Goal: Information Seeking & Learning: Learn about a topic

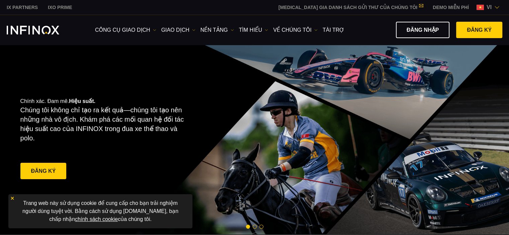
click at [494, 6] on img at bounding box center [496, 7] width 5 height 5
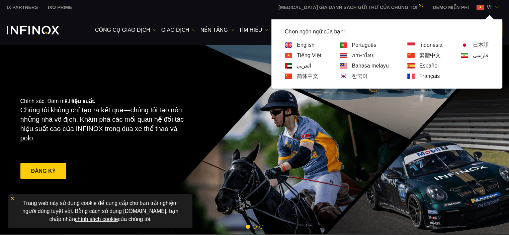
click at [494, 6] on img at bounding box center [496, 7] width 5 height 5
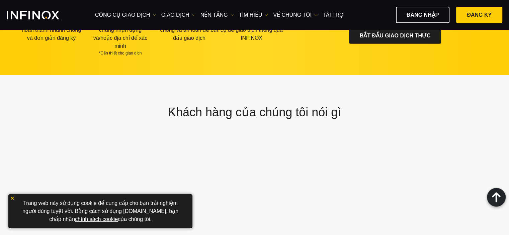
scroll to position [2225, 0]
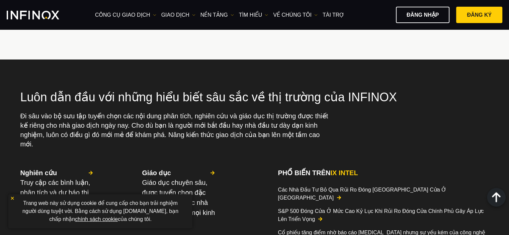
scroll to position [1489, 0]
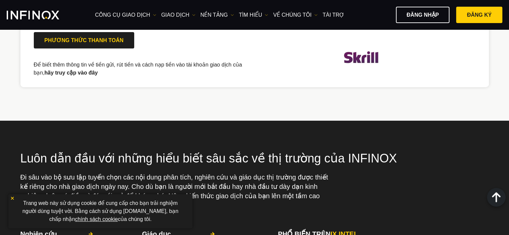
click at [12, 198] on img at bounding box center [12, 198] width 5 height 5
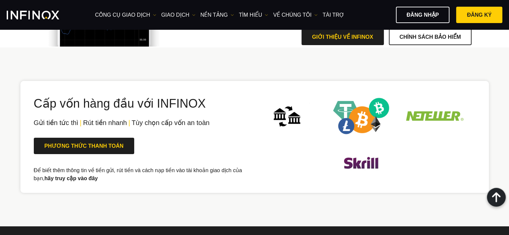
scroll to position [1389, 0]
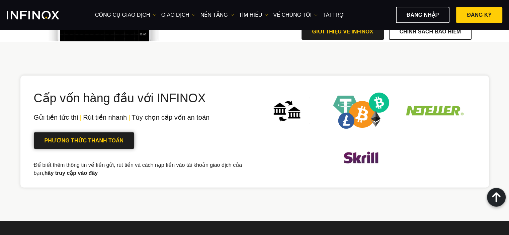
click at [102, 142] on link "PHƯƠNG THỨC THANH TOÁN" at bounding box center [84, 140] width 100 height 16
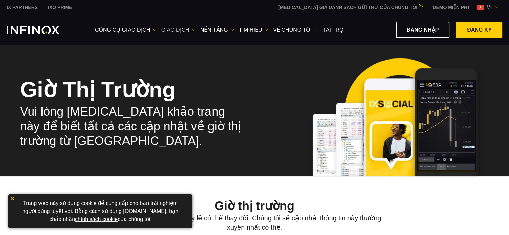
click at [176, 28] on link "GIAO DỊCH" at bounding box center [178, 30] width 34 height 8
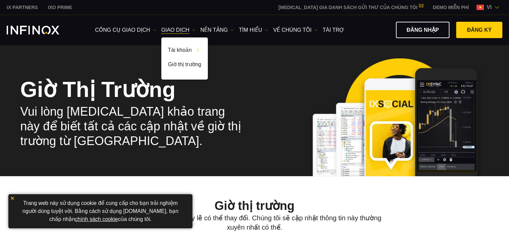
click at [138, 113] on h2 "Vui lòng tham khảo trang này để biết tất cả các cập nhật về giờ thị trường từ I…" at bounding box center [132, 126] width 225 height 44
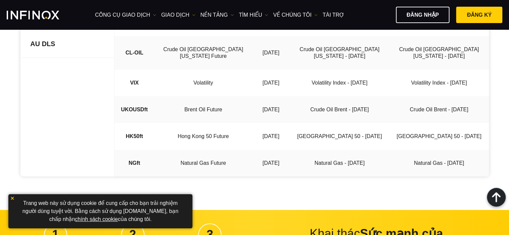
scroll to position [67, 0]
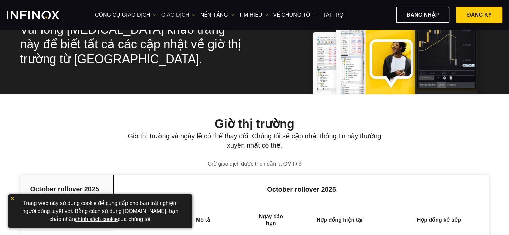
click at [171, 11] on link "GIAO DỊCH" at bounding box center [178, 15] width 34 height 8
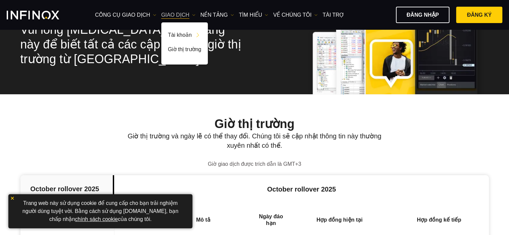
scroll to position [0, 0]
click at [141, 15] on link "công cụ giao dịch" at bounding box center [125, 15] width 61 height 8
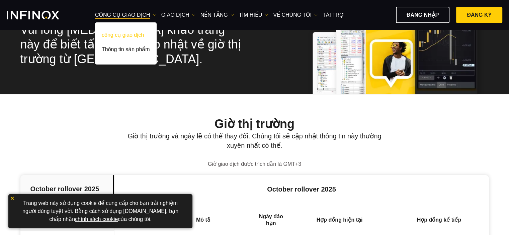
click at [135, 32] on link "công cụ giao dịch" at bounding box center [126, 36] width 62 height 14
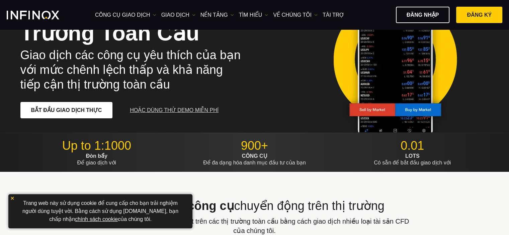
scroll to position [67, 0]
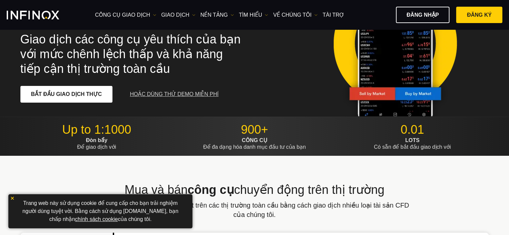
click at [165, 93] on link "HOẶC DÙNG THỬ DEMO MIỄN PHÍ" at bounding box center [174, 94] width 90 height 16
